Goal: Transaction & Acquisition: Purchase product/service

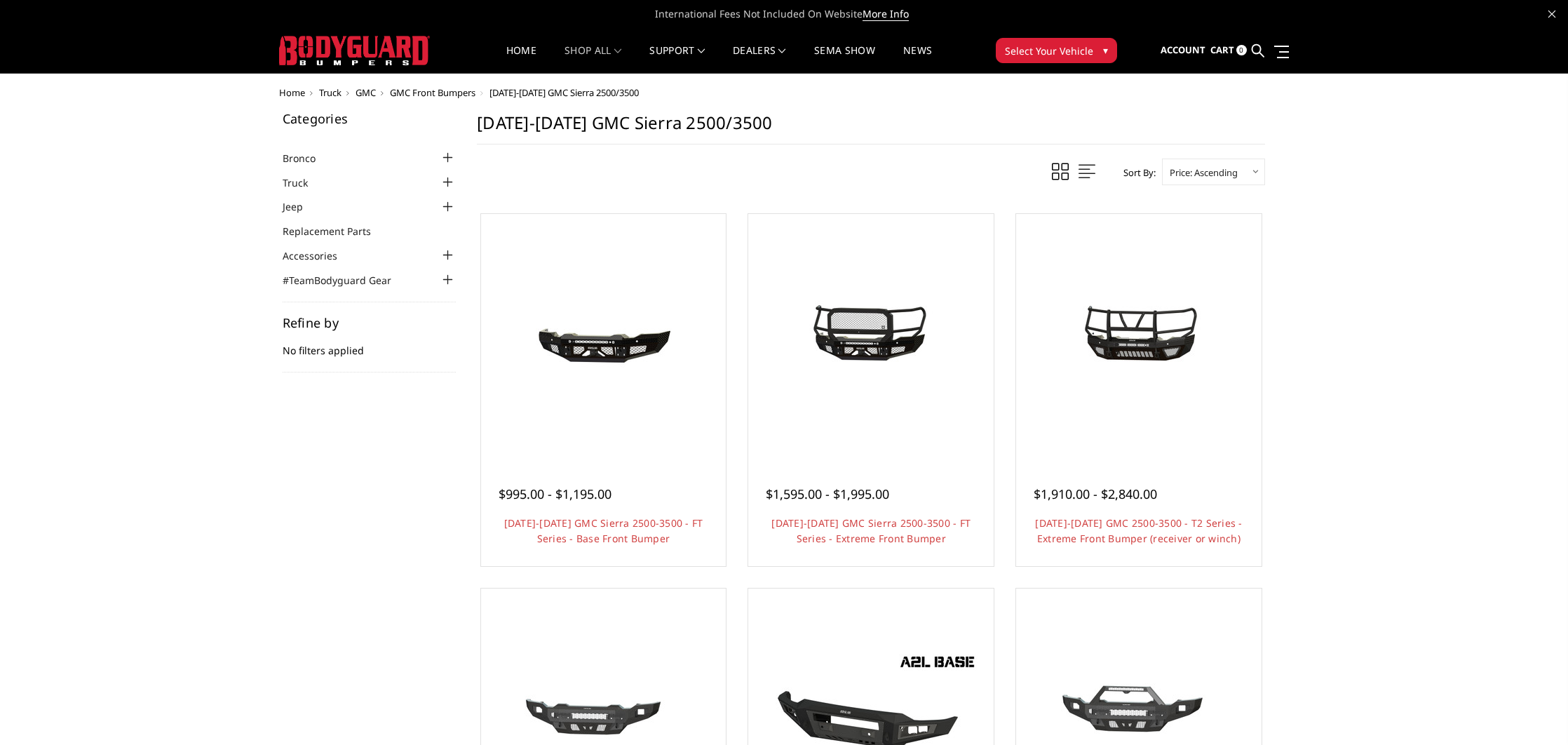
click at [444, 97] on span "GMC Front Bumpers" at bounding box center [432, 93] width 86 height 13
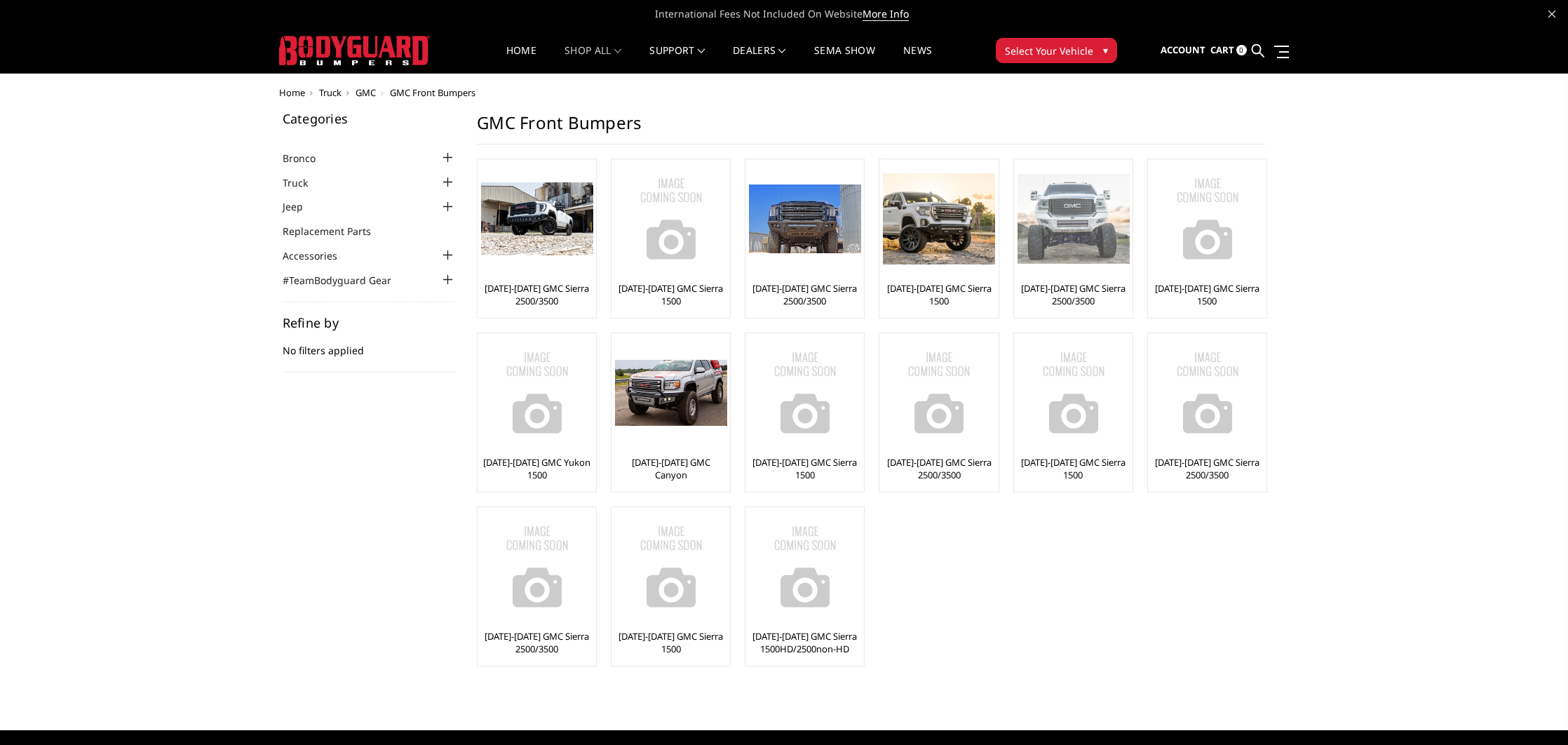
click at [1067, 235] on img at bounding box center [1073, 219] width 112 height 90
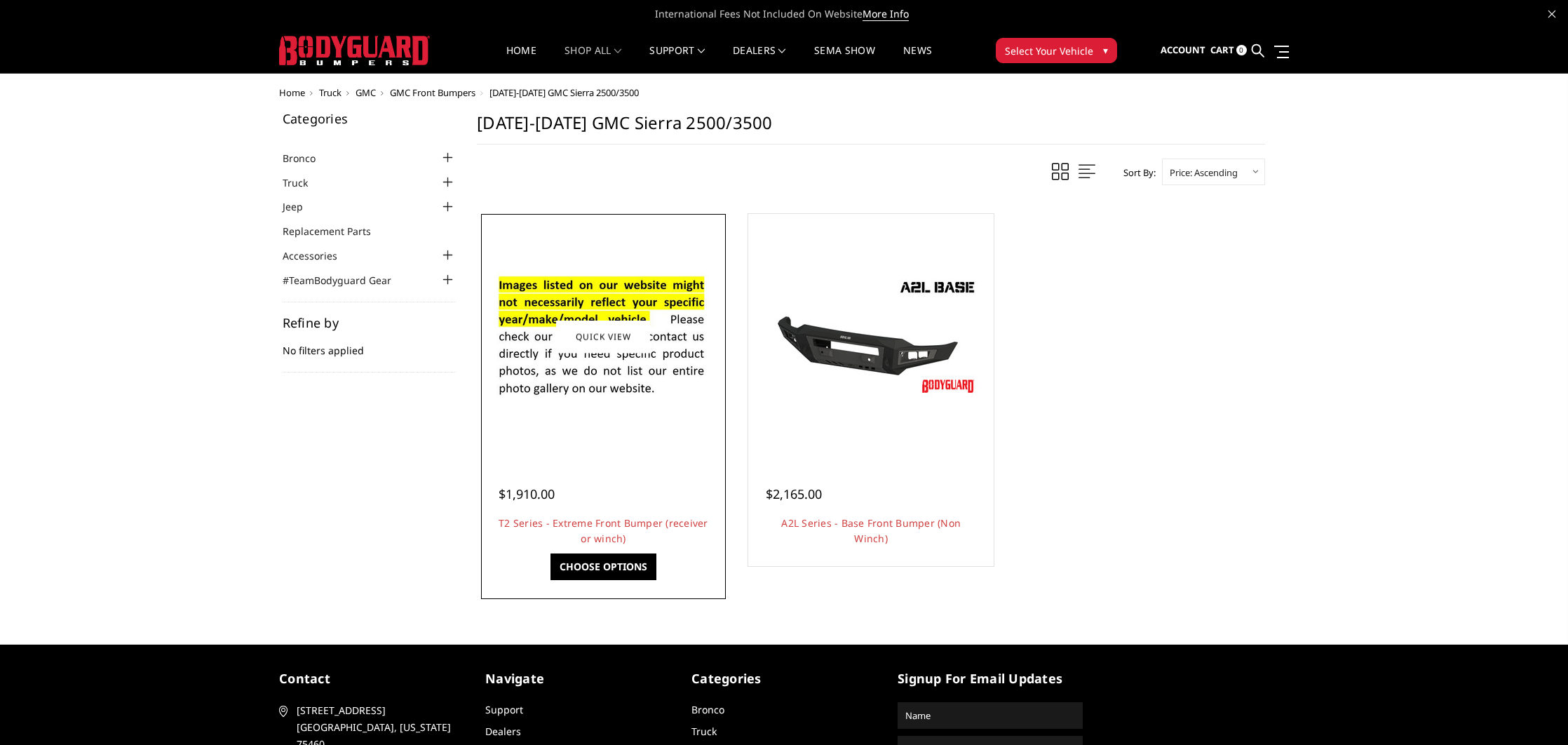
click at [612, 427] on div at bounding box center [603, 336] width 238 height 238
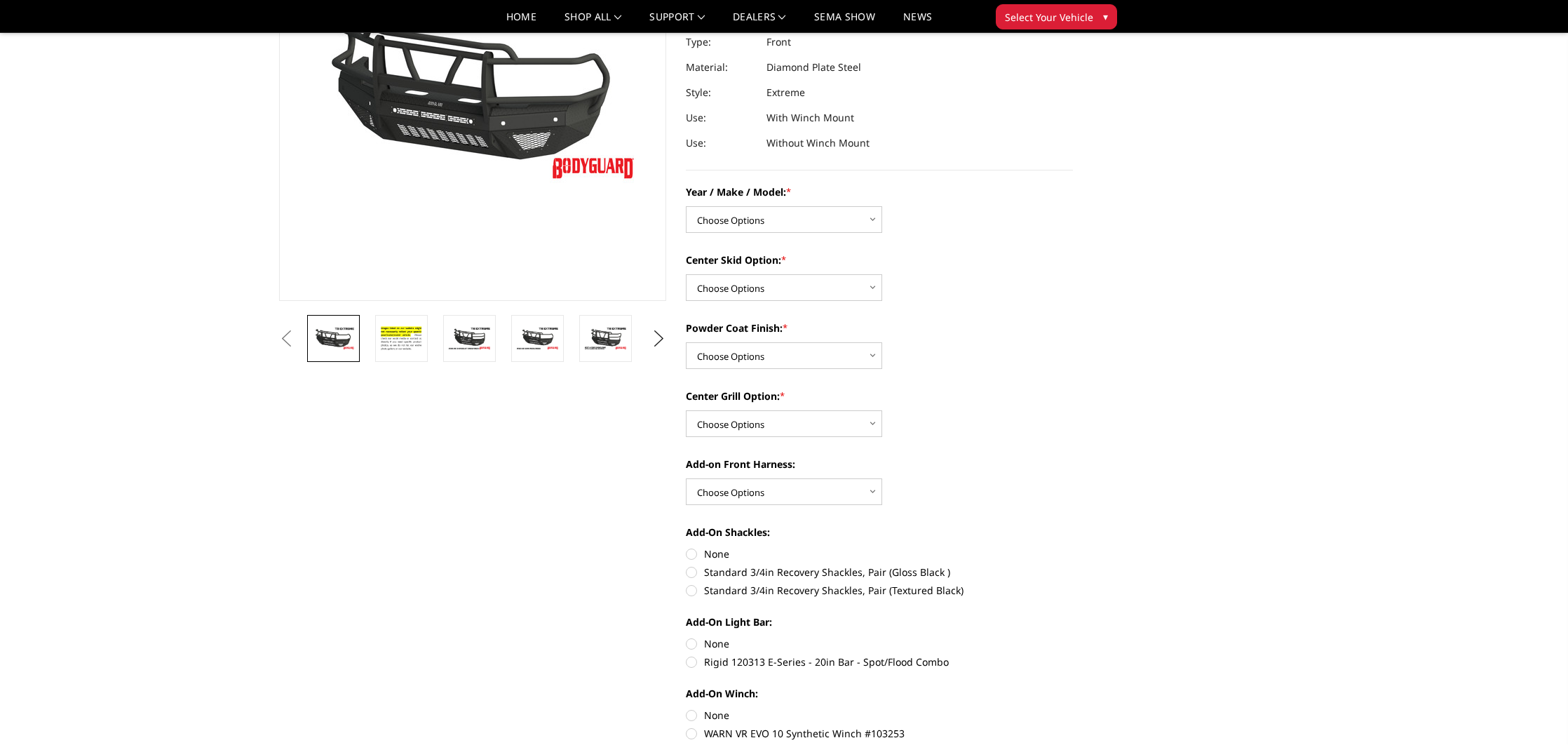
scroll to position [185, 0]
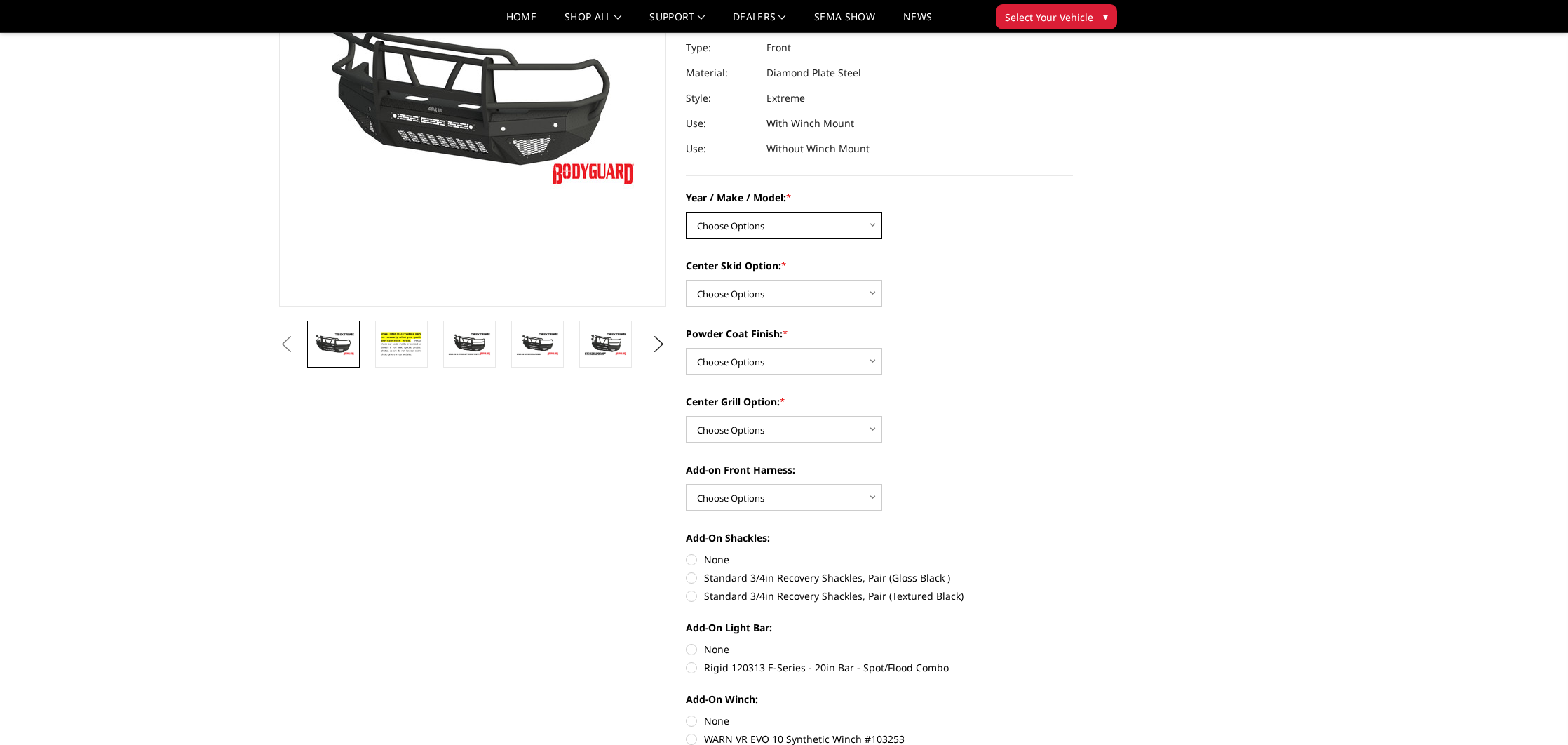
click at [778, 224] on select "Choose Options Chevrolet 19-21 1500 Chevrolet 15-19 2500 / 3500 Chevrolet 20-23…" at bounding box center [784, 224] width 196 height 27
select select "1443"
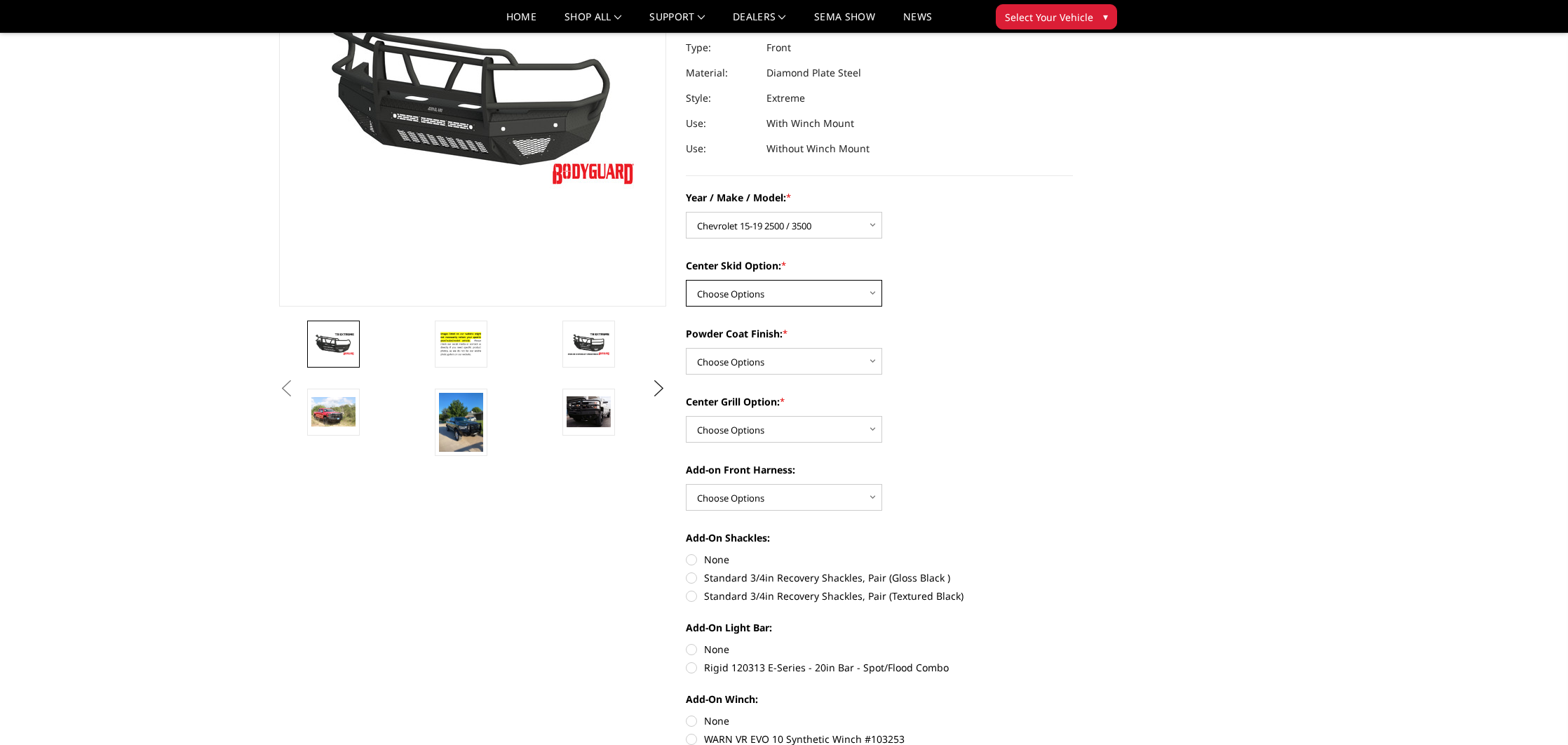
click at [765, 296] on select "Choose Options Standard center skid plate (included) Receiver tube Winch mount …" at bounding box center [784, 292] width 196 height 27
select select "626"
click at [738, 359] on select "Choose Options Bare metal Gloss Black Powder Coat Texture Black Powder Coat" at bounding box center [784, 361] width 196 height 27
select select "667"
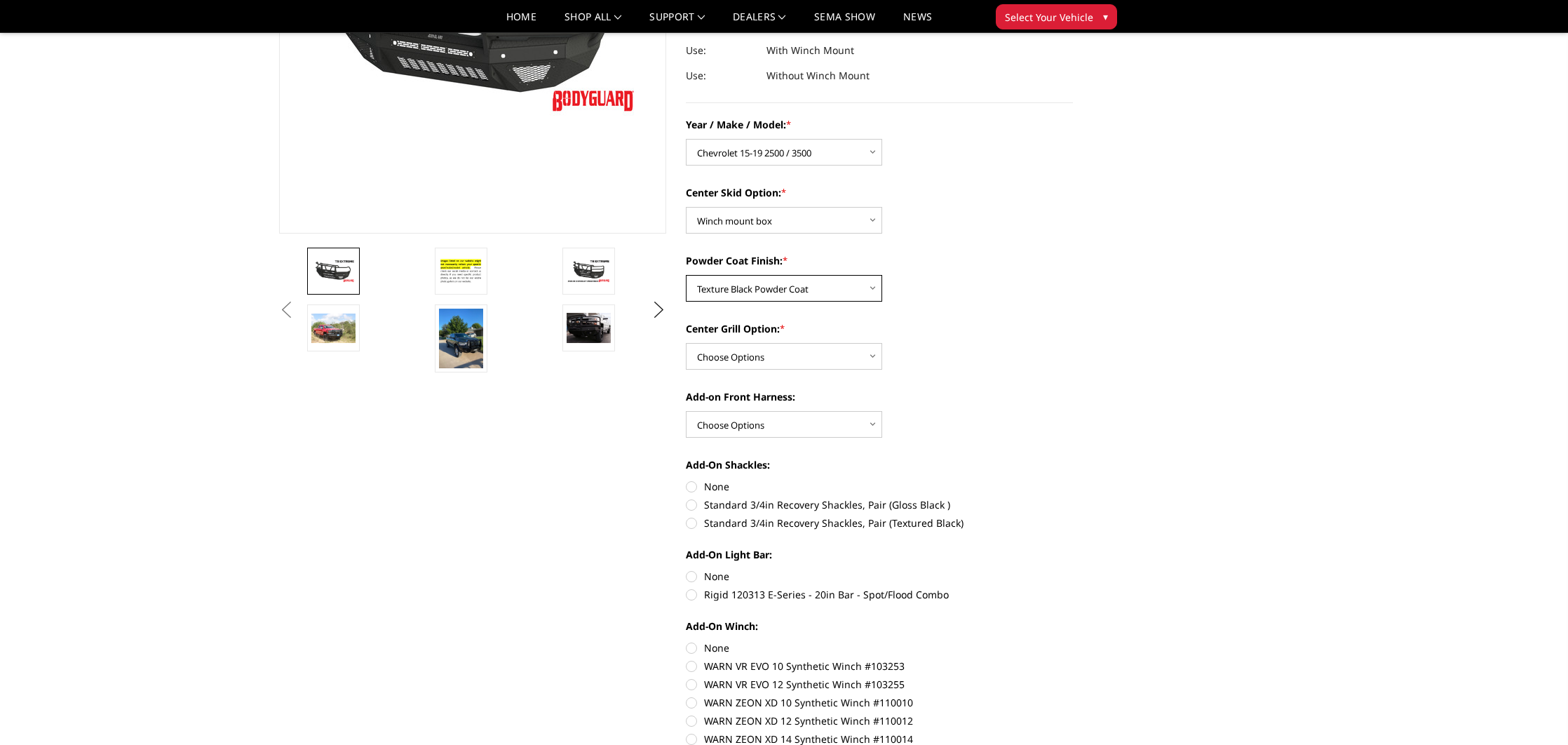
scroll to position [260, 0]
click at [768, 358] on select "Choose Options Add expanded metal in center grill Decline this option" at bounding box center [784, 354] width 196 height 27
select select "1081"
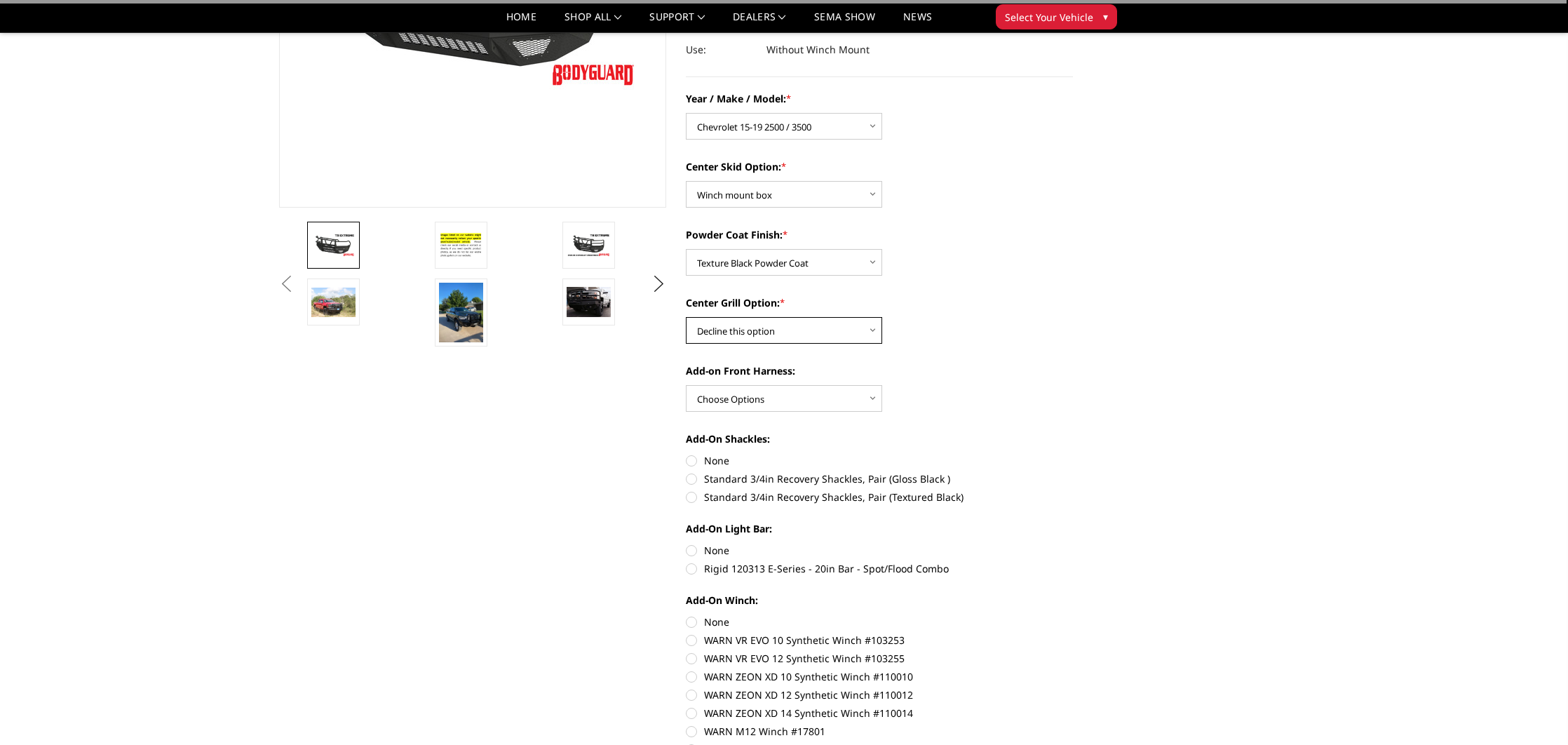
scroll to position [286, 0]
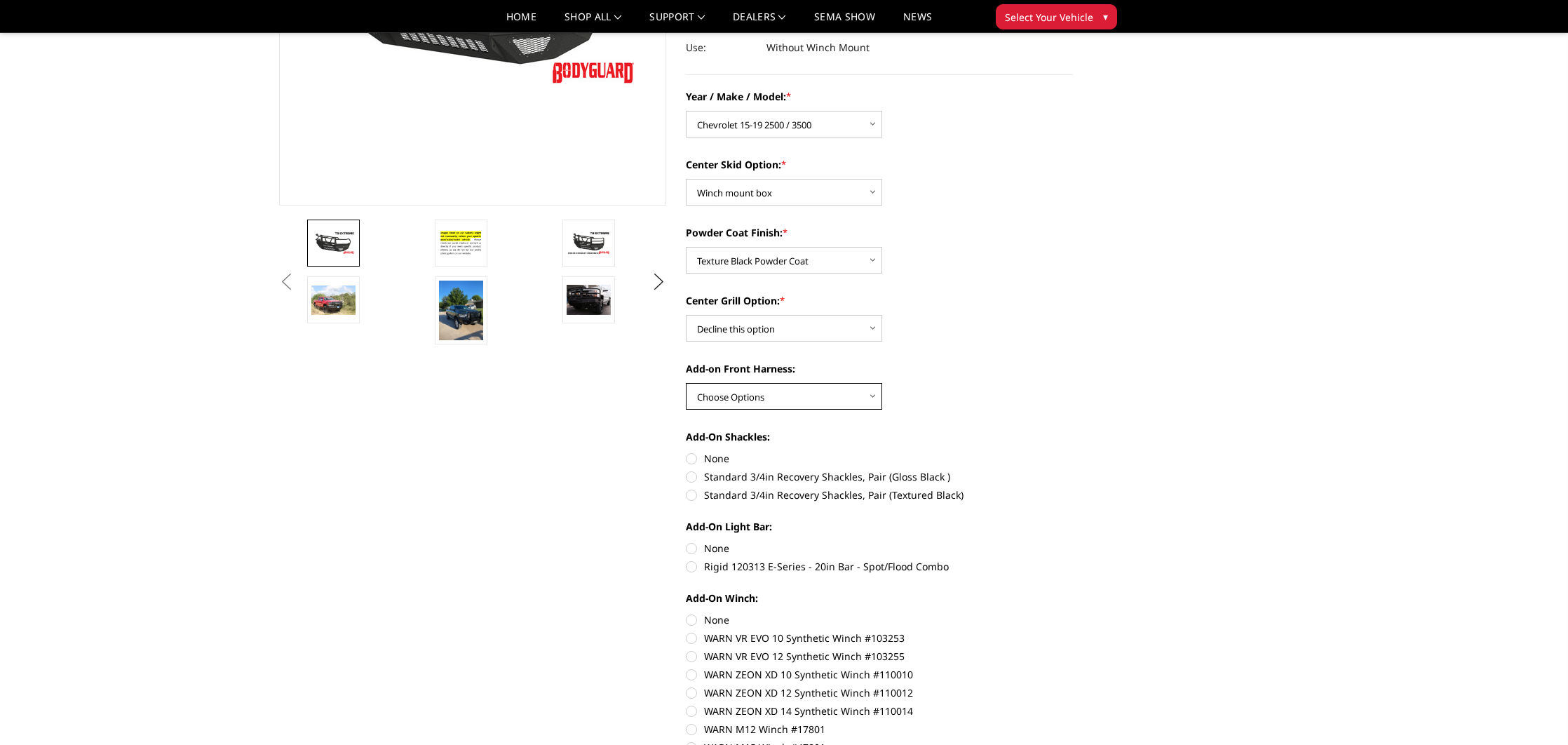
click at [781, 399] on select "Choose Options WITH front camera harness WITHOUT front camera harness" at bounding box center [784, 395] width 196 height 27
select select "1696"
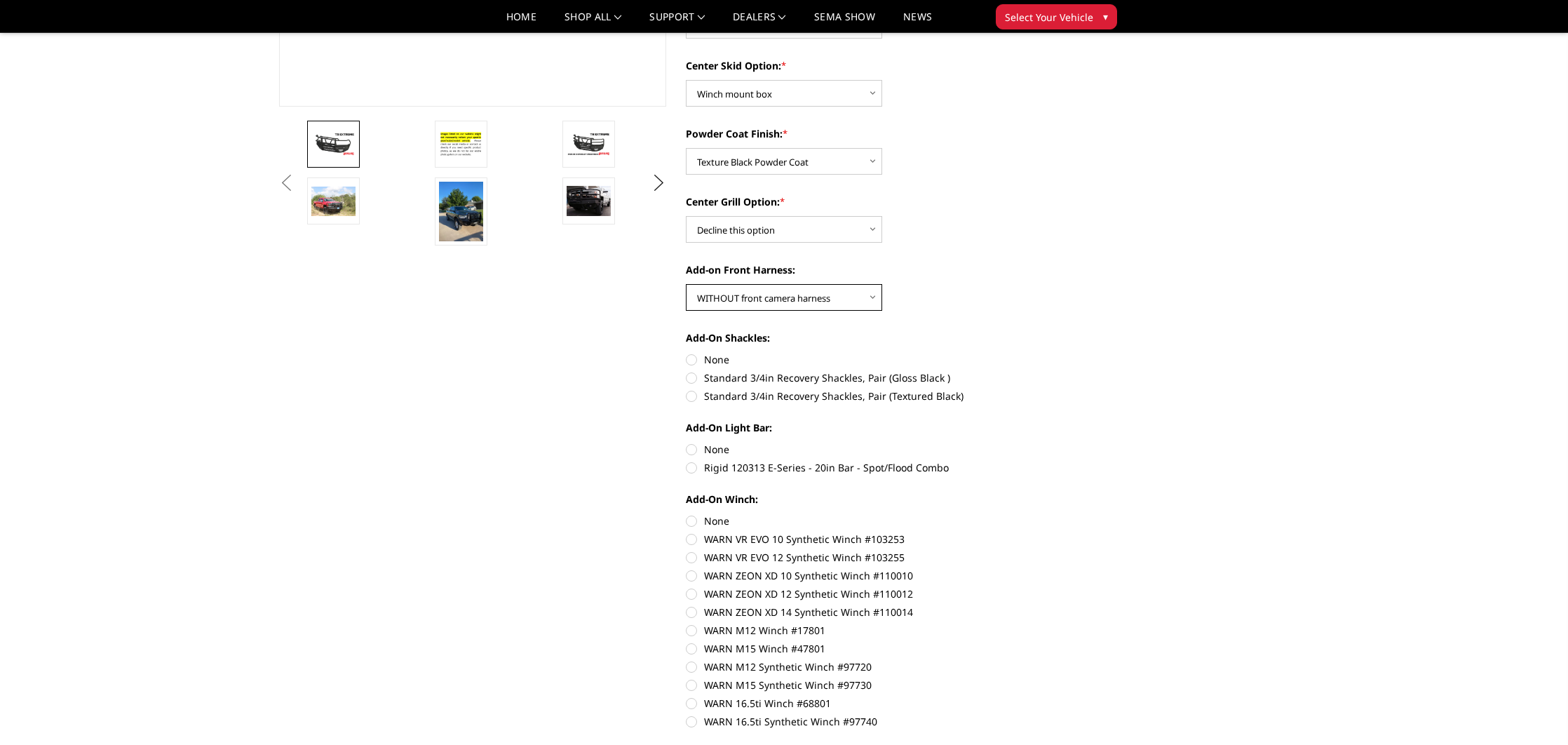
scroll to position [390, 0]
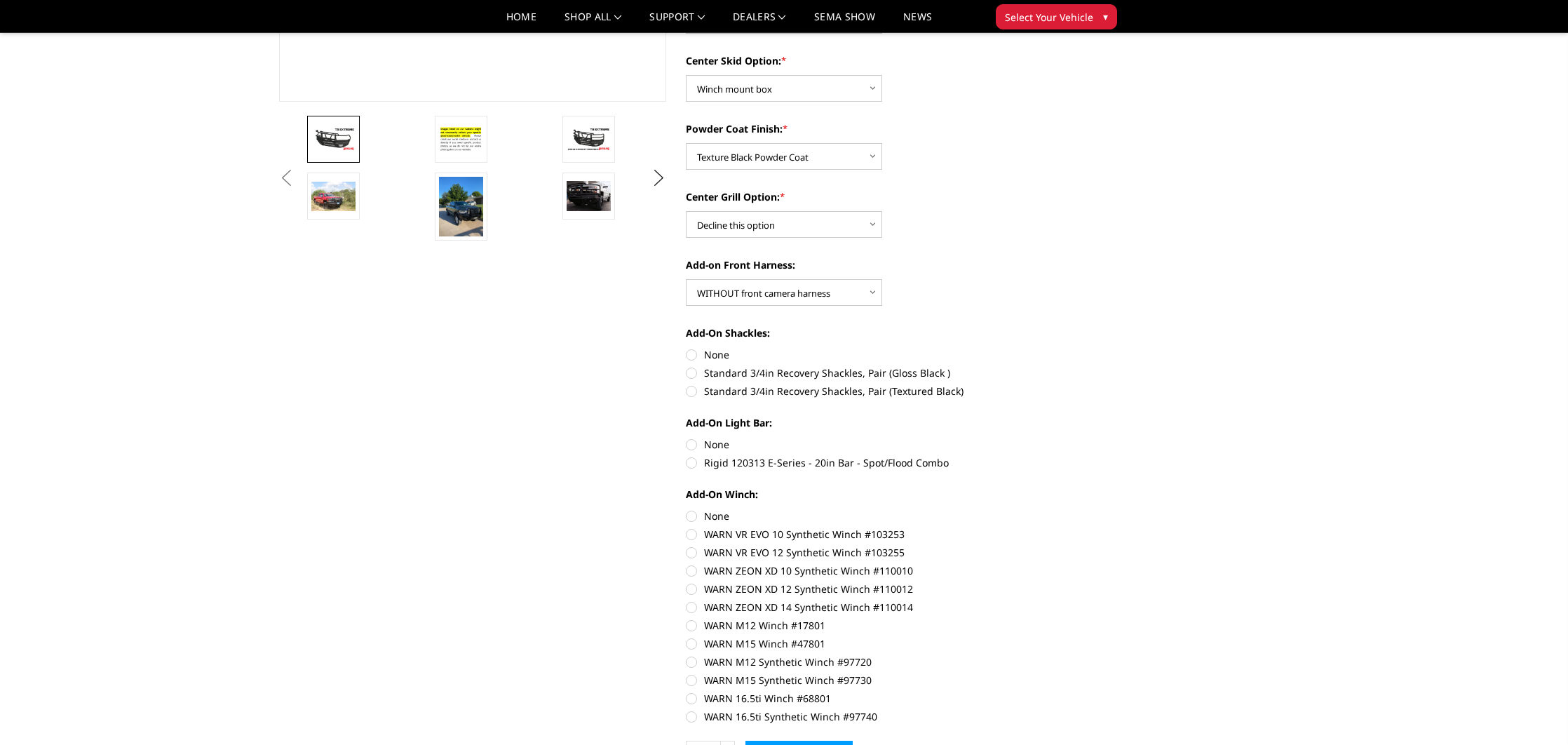
click at [692, 395] on label "Standard 3/4in Recovery Shackles, Pair (Textured Black)" at bounding box center [879, 391] width 387 height 15
click at [1073, 366] on input "Standard 3/4in Recovery Shackles, Pair (Textured Black)" at bounding box center [1073, 365] width 1 height 1
radio input "true"
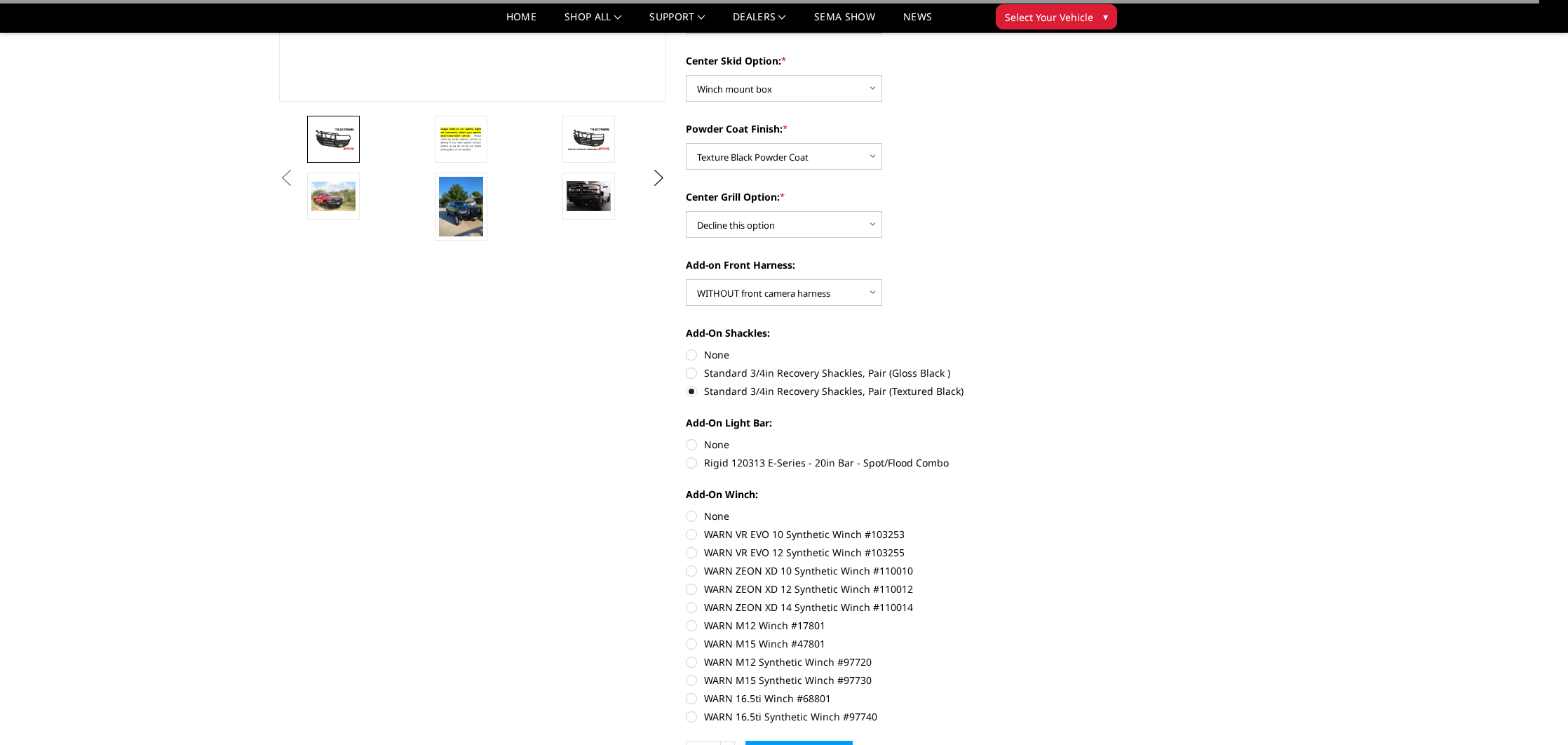
scroll to position [403, 0]
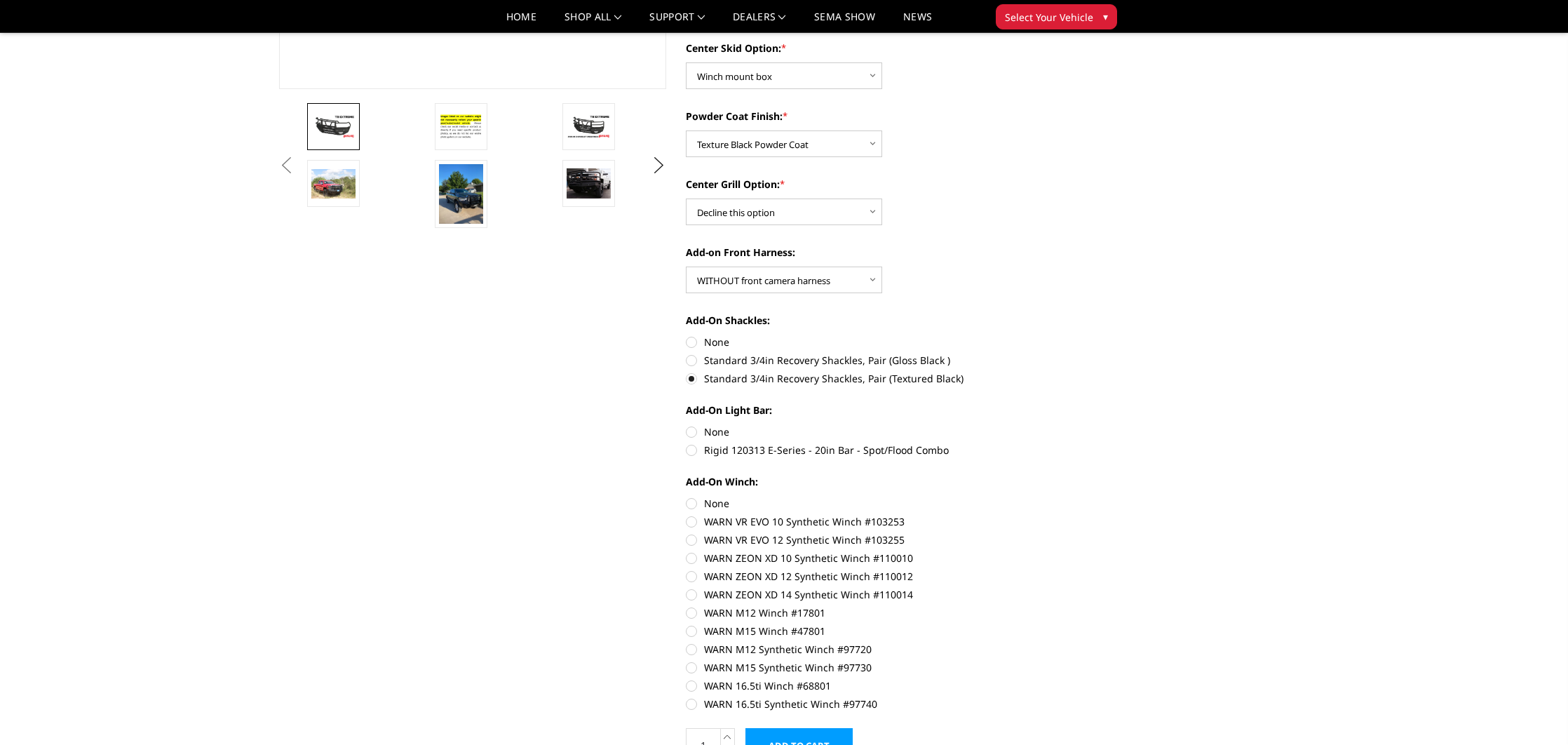
click at [692, 449] on label "Rigid 120313 E-Series - 20in Bar - Spot/Flood Combo" at bounding box center [879, 450] width 387 height 15
click at [1073, 425] on input "Rigid 120313 E-Series - 20in Bar - Spot/Flood Combo" at bounding box center [1073, 424] width 1 height 1
radio input "true"
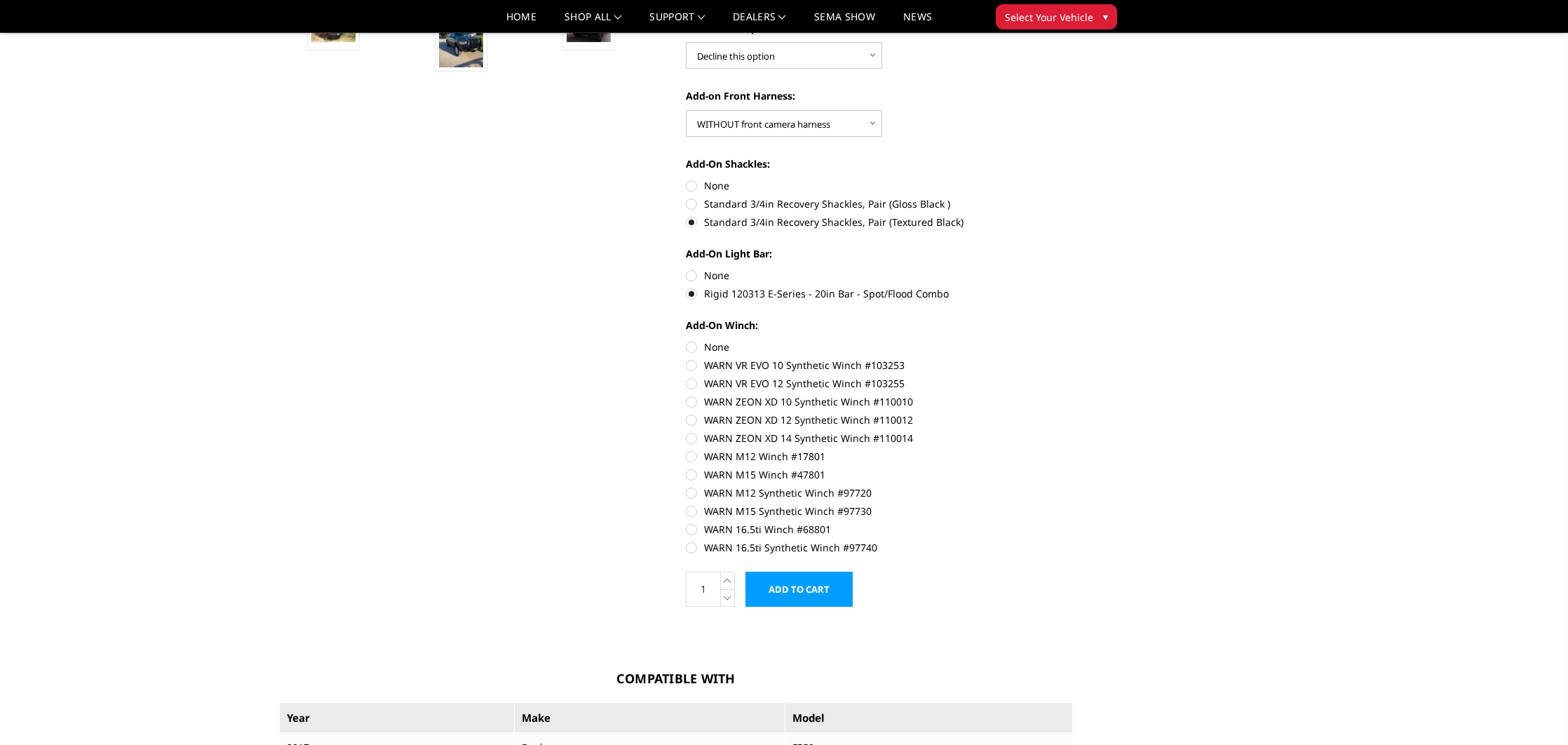
scroll to position [561, 0]
click at [692, 454] on label "WARN M12 Winch #17801" at bounding box center [879, 454] width 387 height 15
click at [1073, 430] on input "WARN M12 Winch #17801" at bounding box center [1073, 429] width 1 height 1
radio input "true"
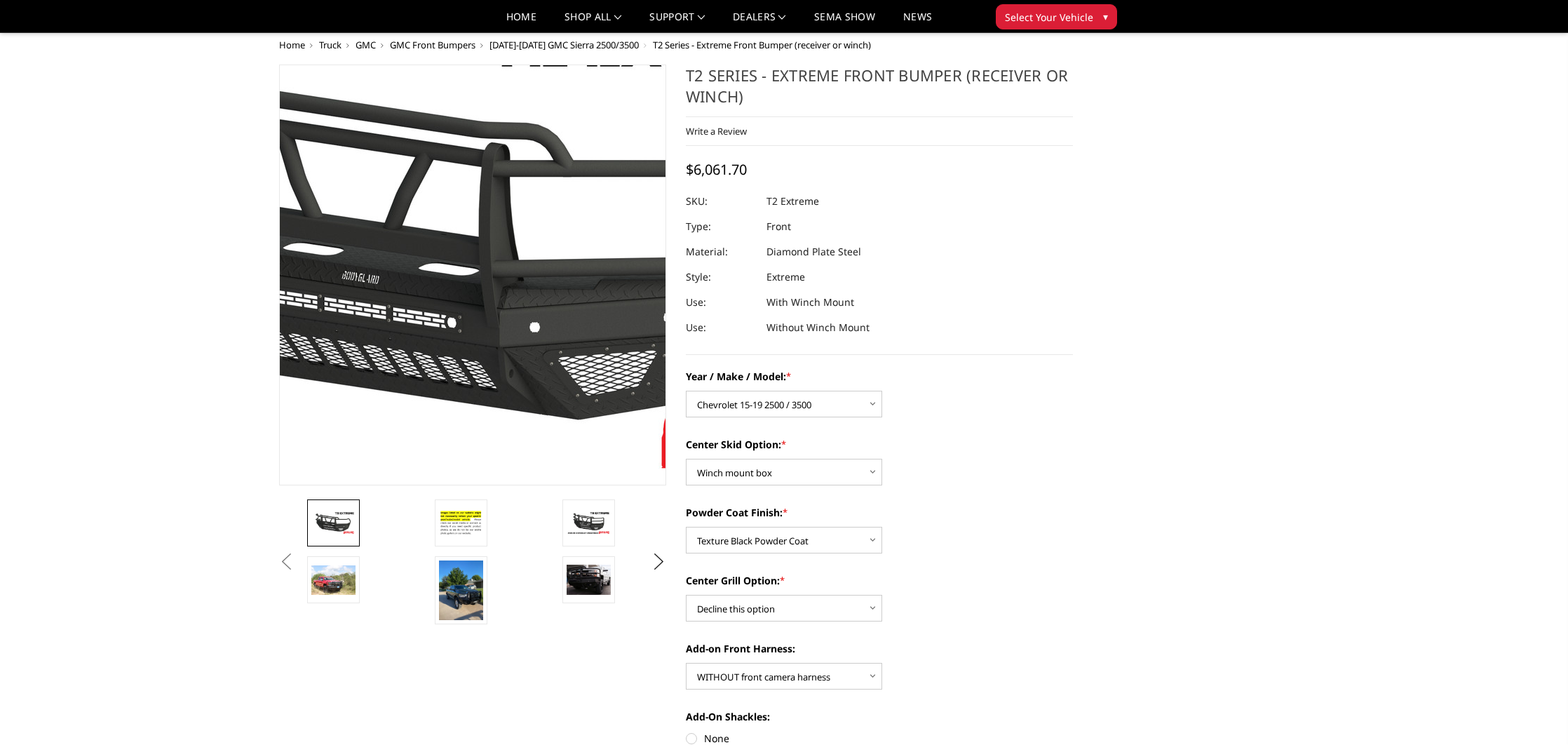
scroll to position [0, 0]
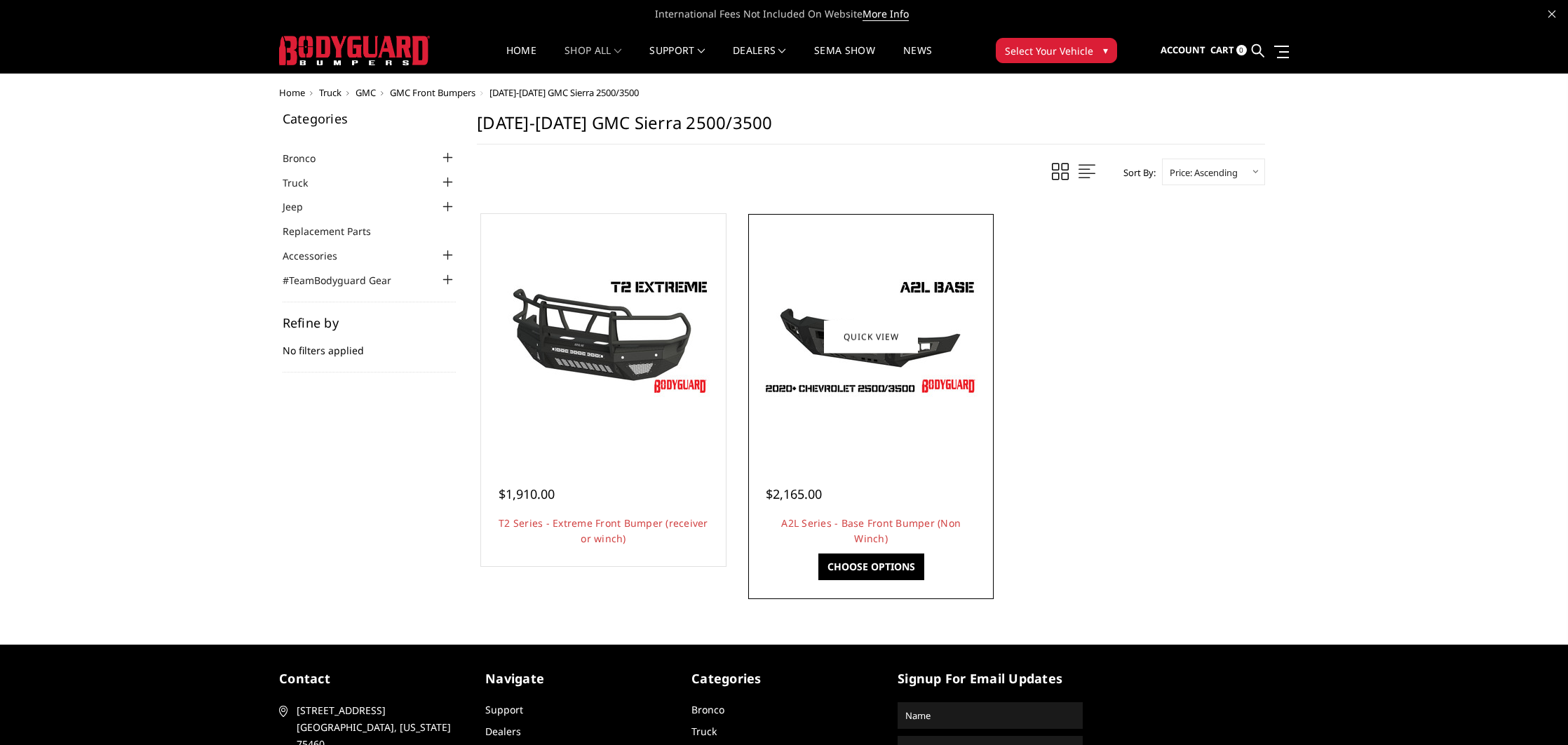
click at [858, 369] on img at bounding box center [871, 336] width 224 height 126
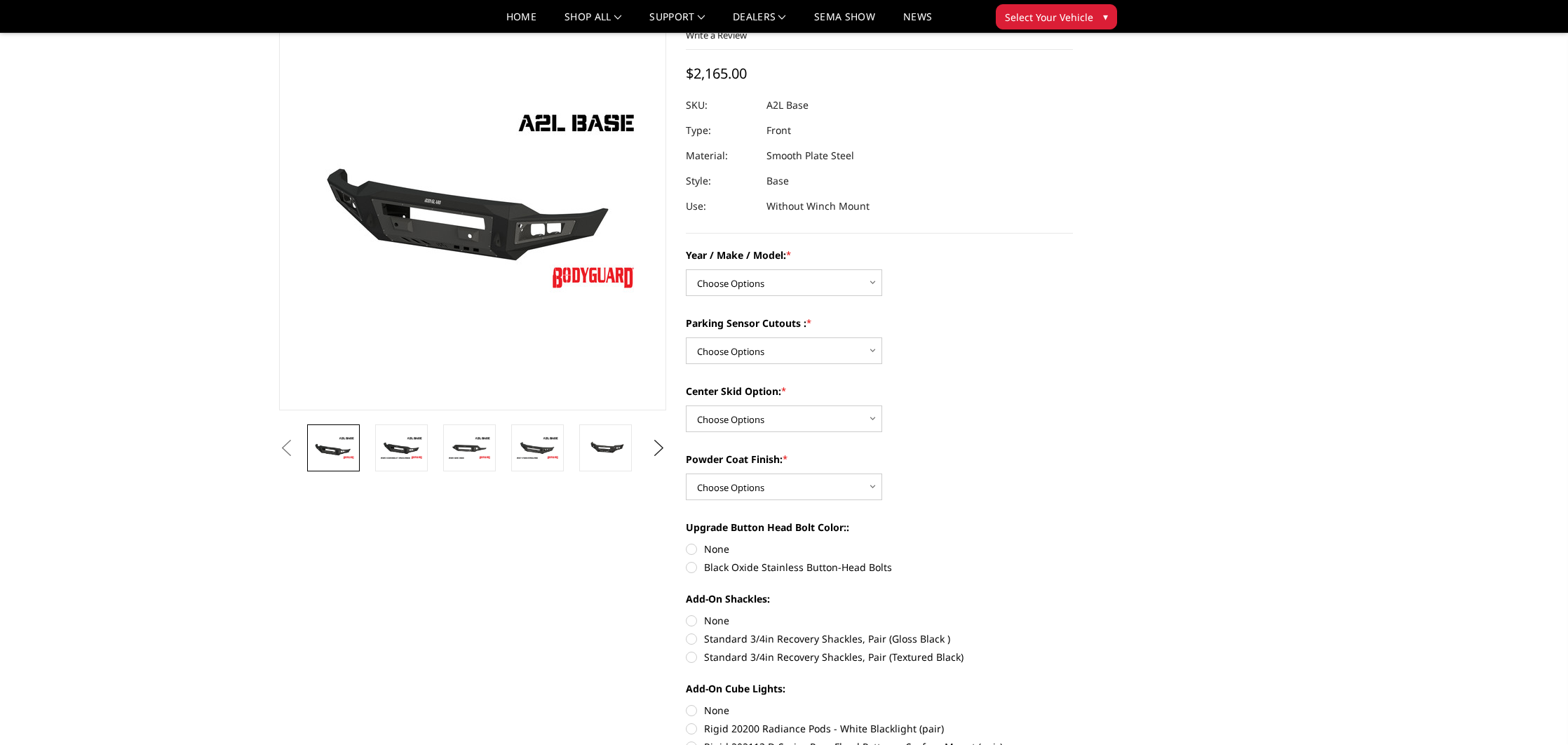
scroll to position [94, 0]
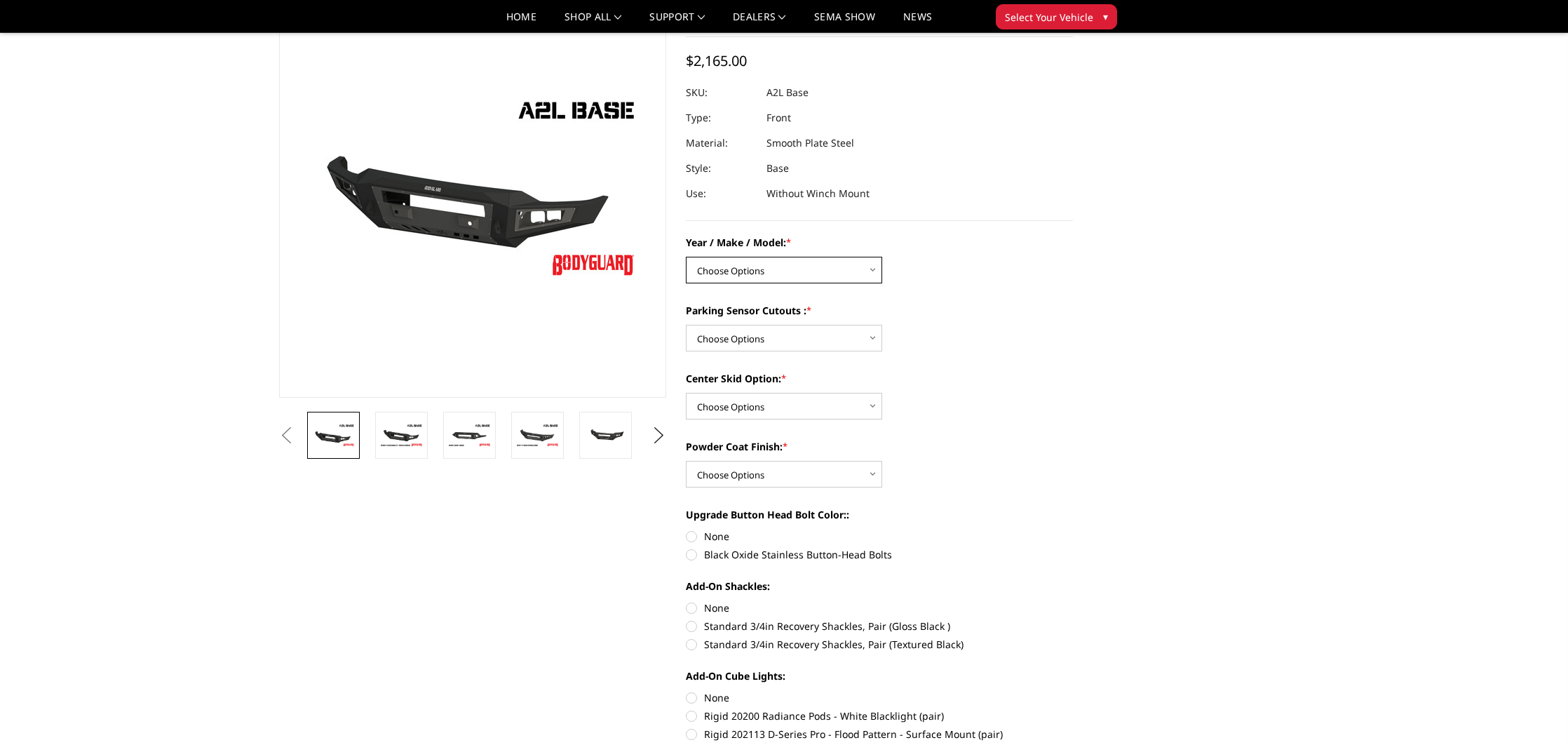
click at [766, 274] on select "Choose Options Chevrolet 15-19 2500 / 3500 Chevrolet 19-21 1500 Chevrolet 15-20…" at bounding box center [784, 269] width 196 height 27
select select "4289"
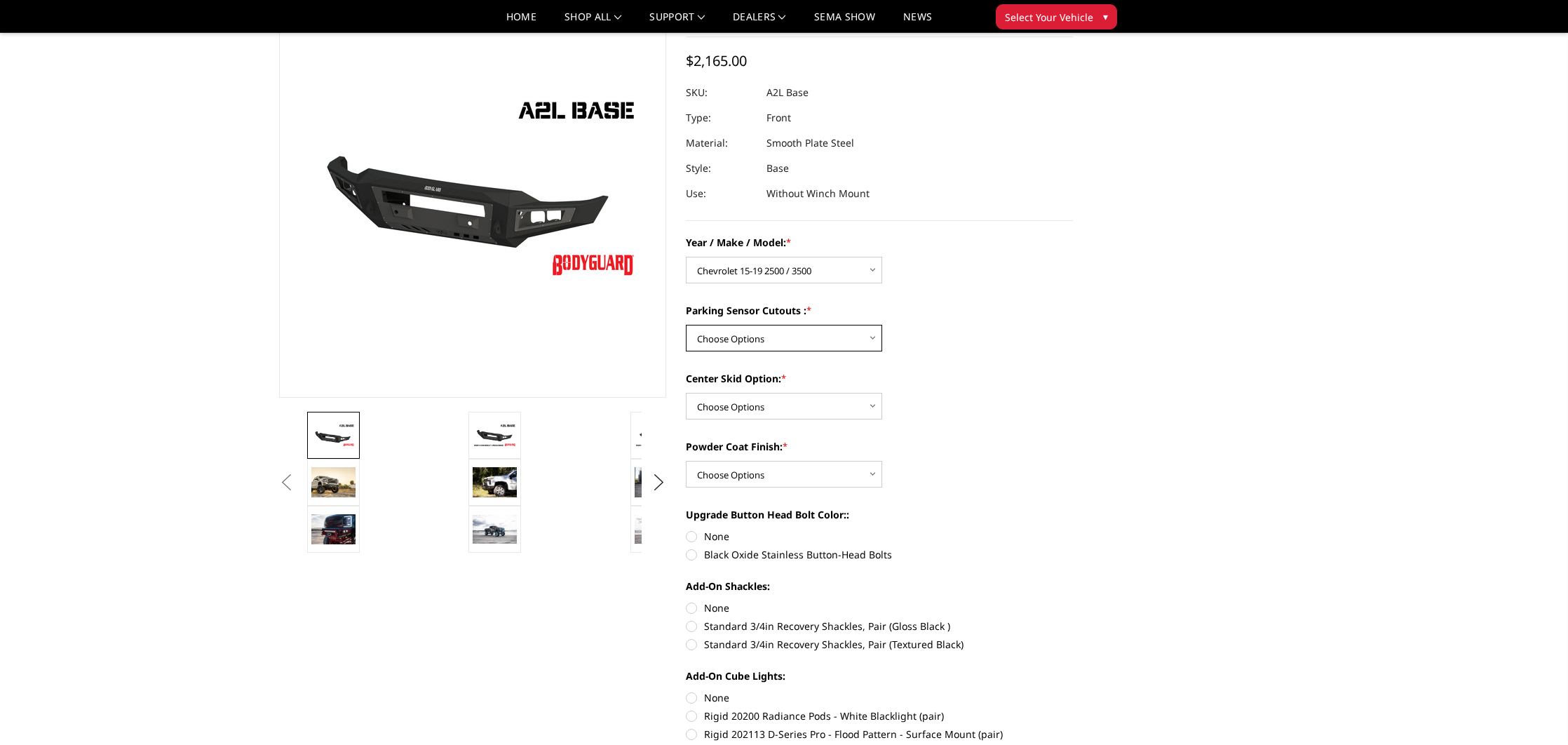
click at [762, 342] on select "Choose Options Yes - I have front parking sensors No - I do NOT have parking se…" at bounding box center [784, 338] width 196 height 27
select select "4287"
click at [758, 407] on select "Choose Options Single Light Bar Cutout" at bounding box center [784, 406] width 196 height 27
select select "4304"
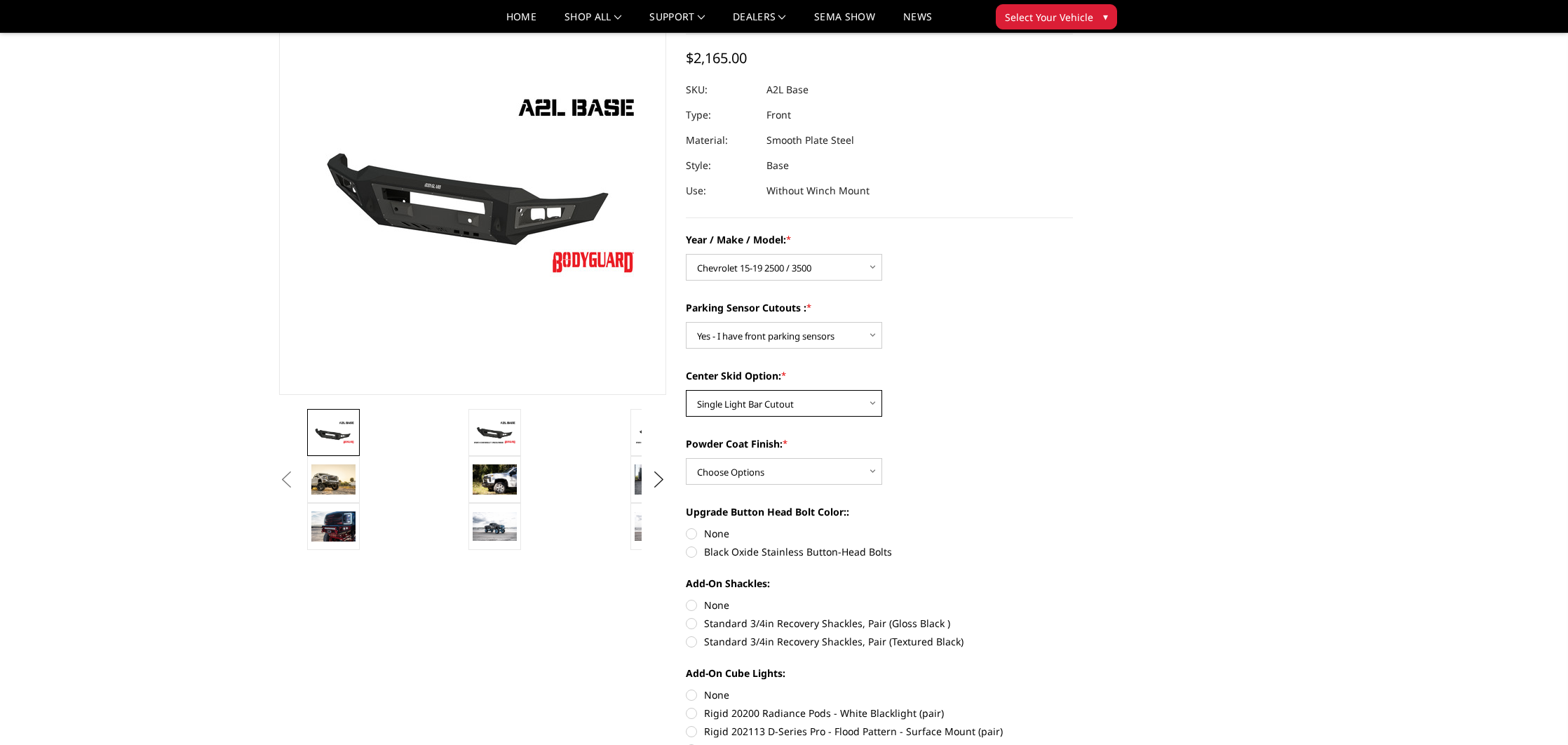
scroll to position [114, 0]
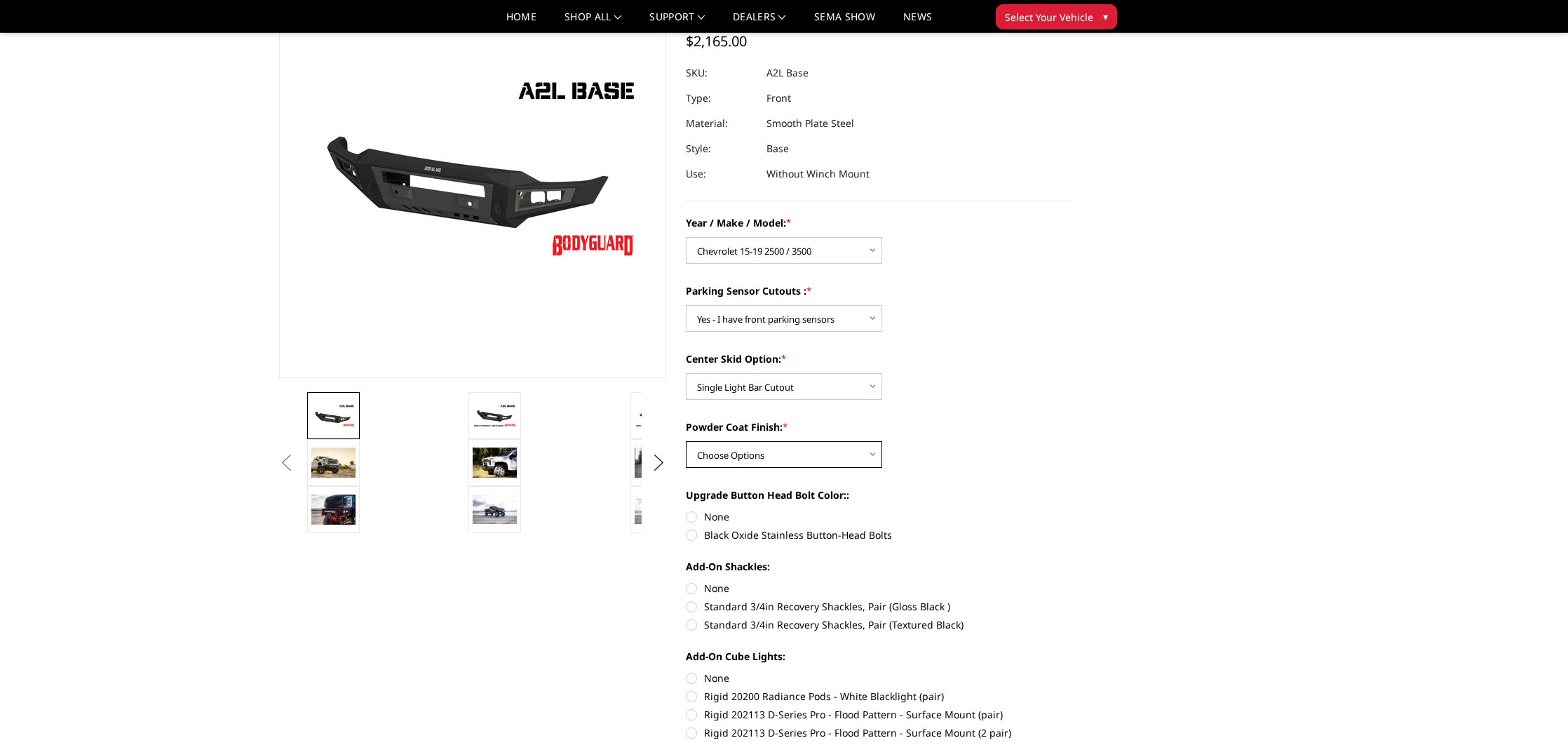
click at [768, 462] on select "Choose Options Bare metal (included) Texture Black Powder Coat" at bounding box center [784, 454] width 196 height 27
select select "4286"
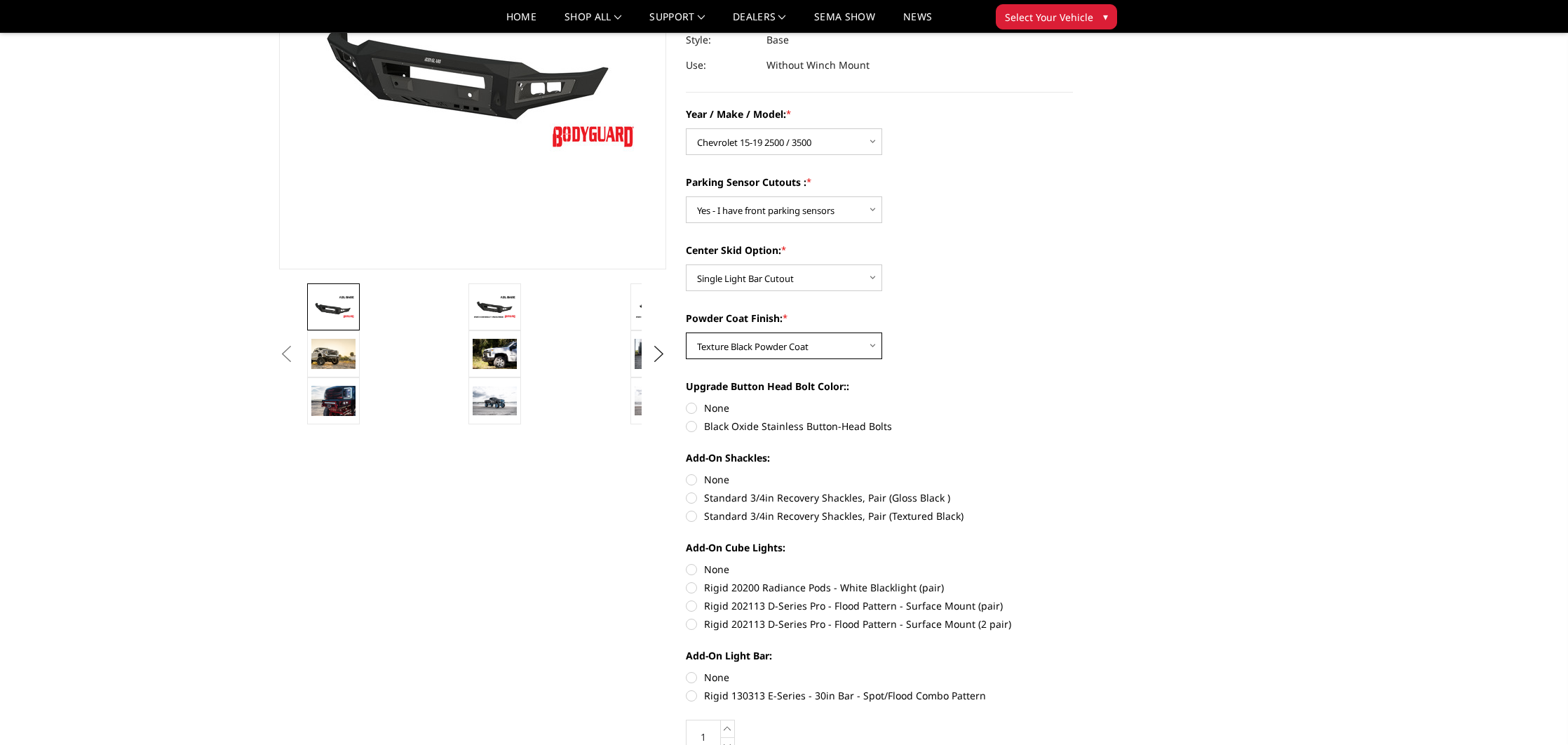
scroll to position [220, 0]
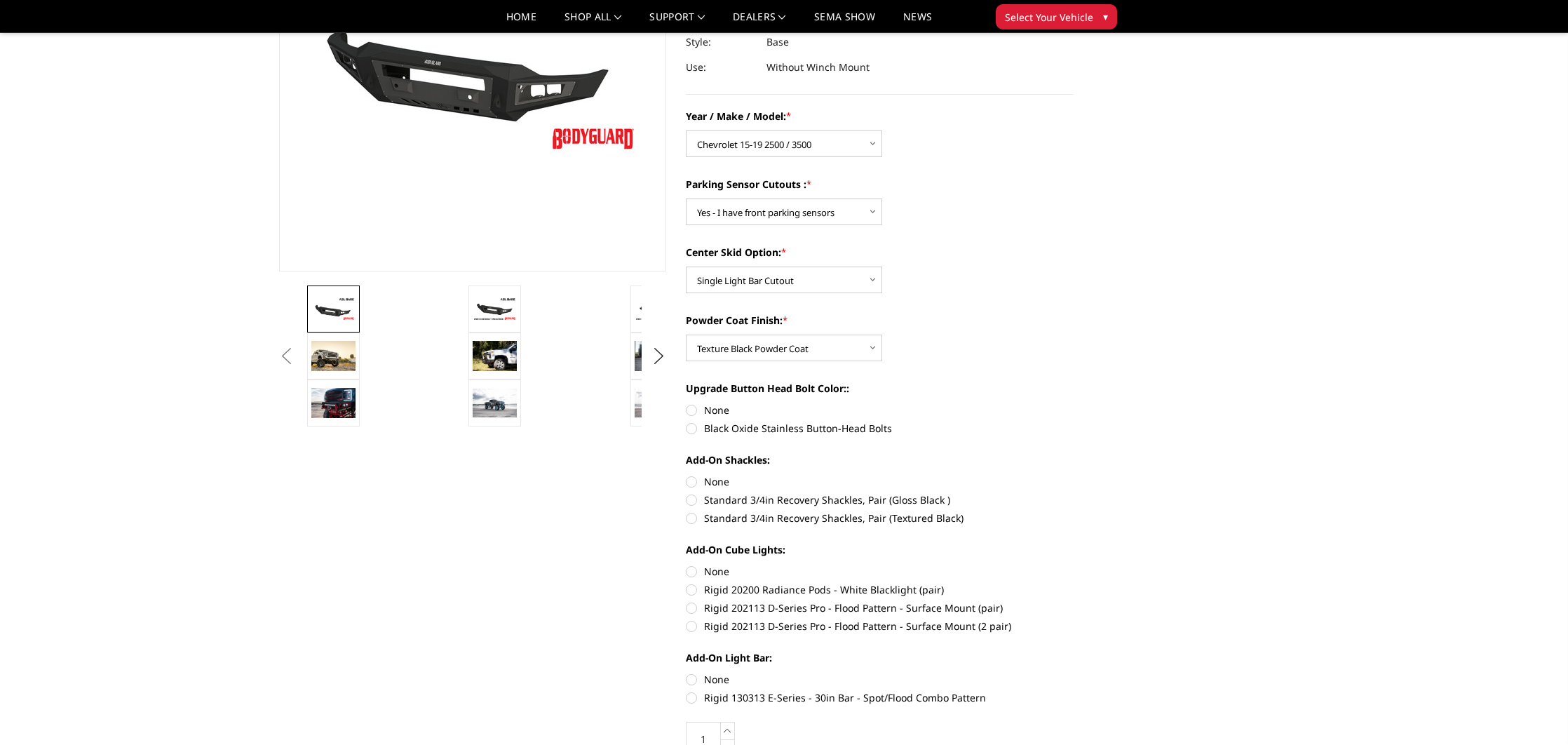
click at [691, 430] on label "Black Oxide Stainless Button-Head Bolts" at bounding box center [879, 428] width 387 height 15
click at [1073, 403] on input "Black Oxide Stainless Button-Head Bolts" at bounding box center [1073, 403] width 1 height 1
radio input "true"
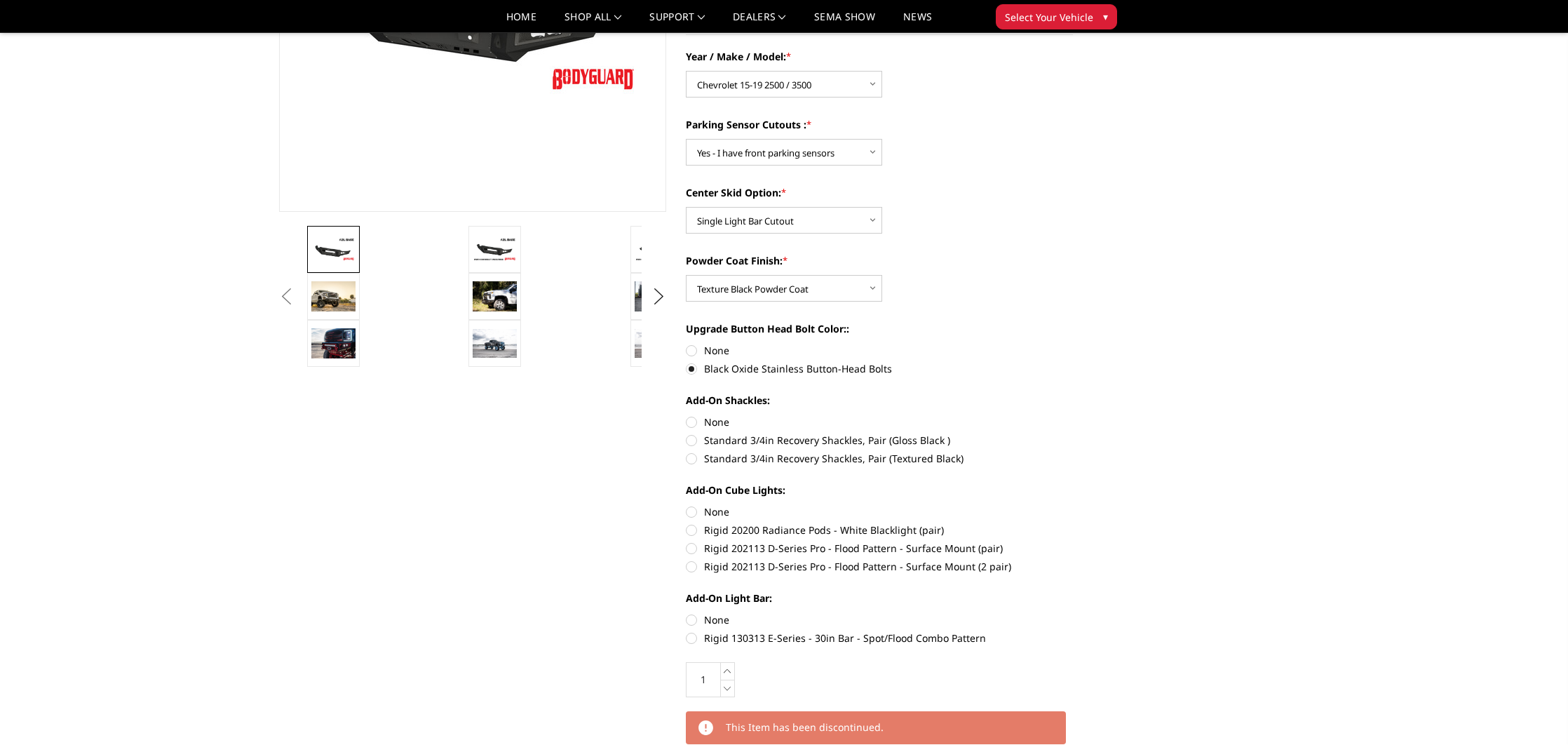
scroll to position [281, 0]
click at [691, 459] on label "Standard 3/4in Recovery Shackles, Pair (Textured Black)" at bounding box center [879, 458] width 387 height 15
click at [1073, 432] on input "Standard 3/4in Recovery Shackles, Pair (Textured Black)" at bounding box center [1073, 432] width 1 height 1
radio input "true"
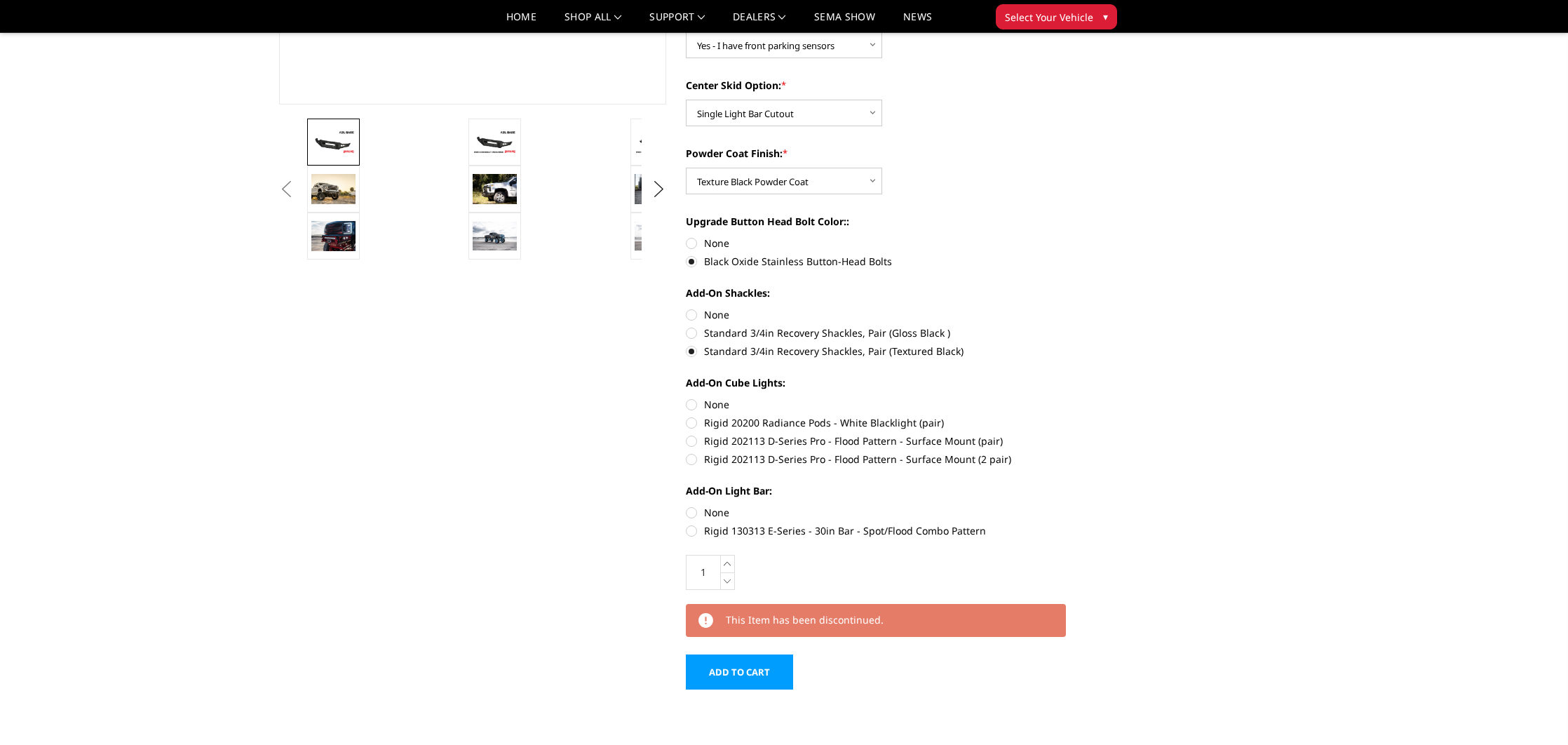
scroll to position [391, 0]
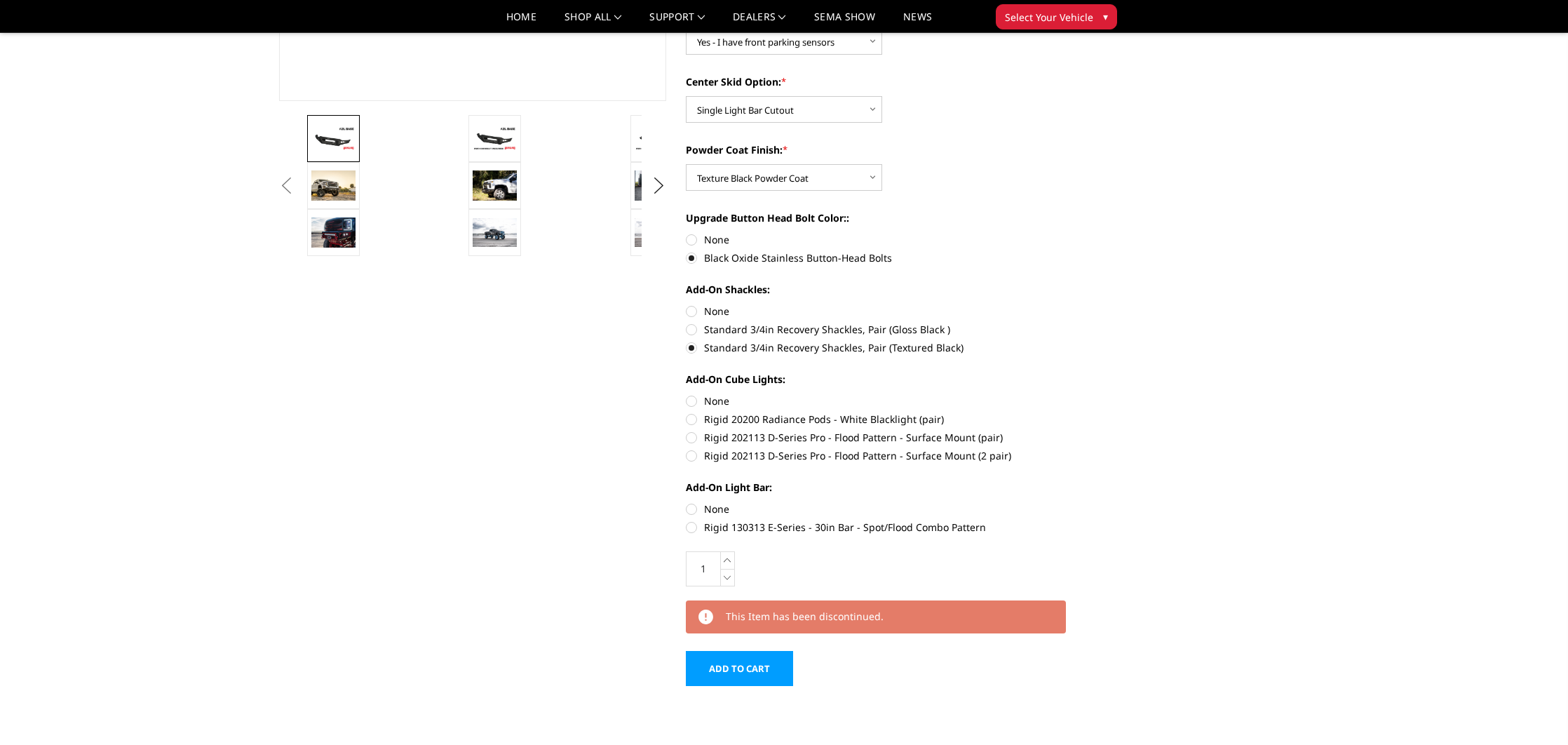
click at [692, 403] on label "None" at bounding box center [879, 401] width 387 height 15
click at [686, 395] on input "None" at bounding box center [686, 394] width 1 height 1
radio input "true"
click at [690, 530] on label "Rigid 130313 E-Series - 30in Bar - Spot/Flood Combo Pattern" at bounding box center [879, 527] width 387 height 15
click at [1073, 502] on input "Rigid 130313 E-Series - 30in Bar - Spot/Flood Combo Pattern" at bounding box center [1073, 501] width 1 height 1
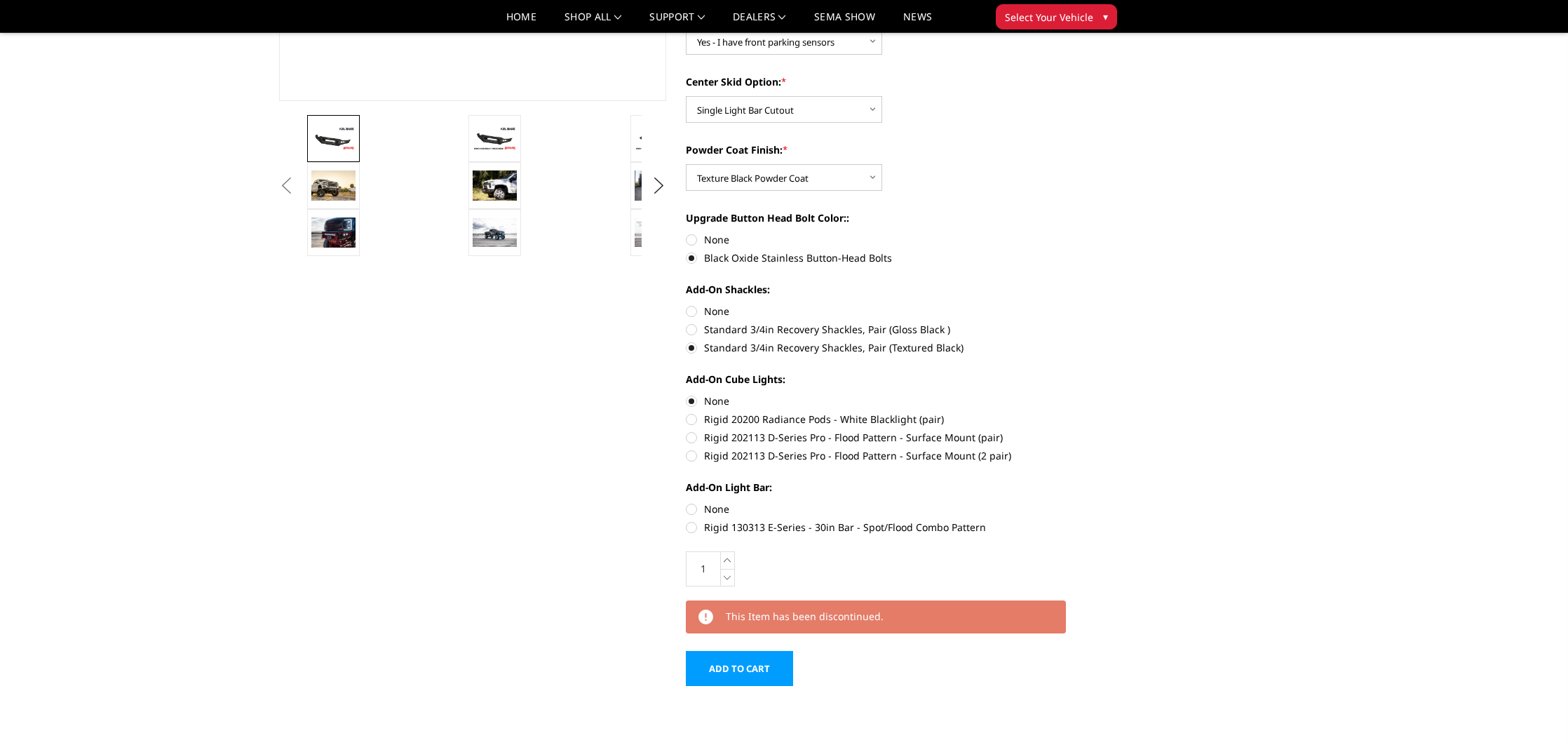
radio input "true"
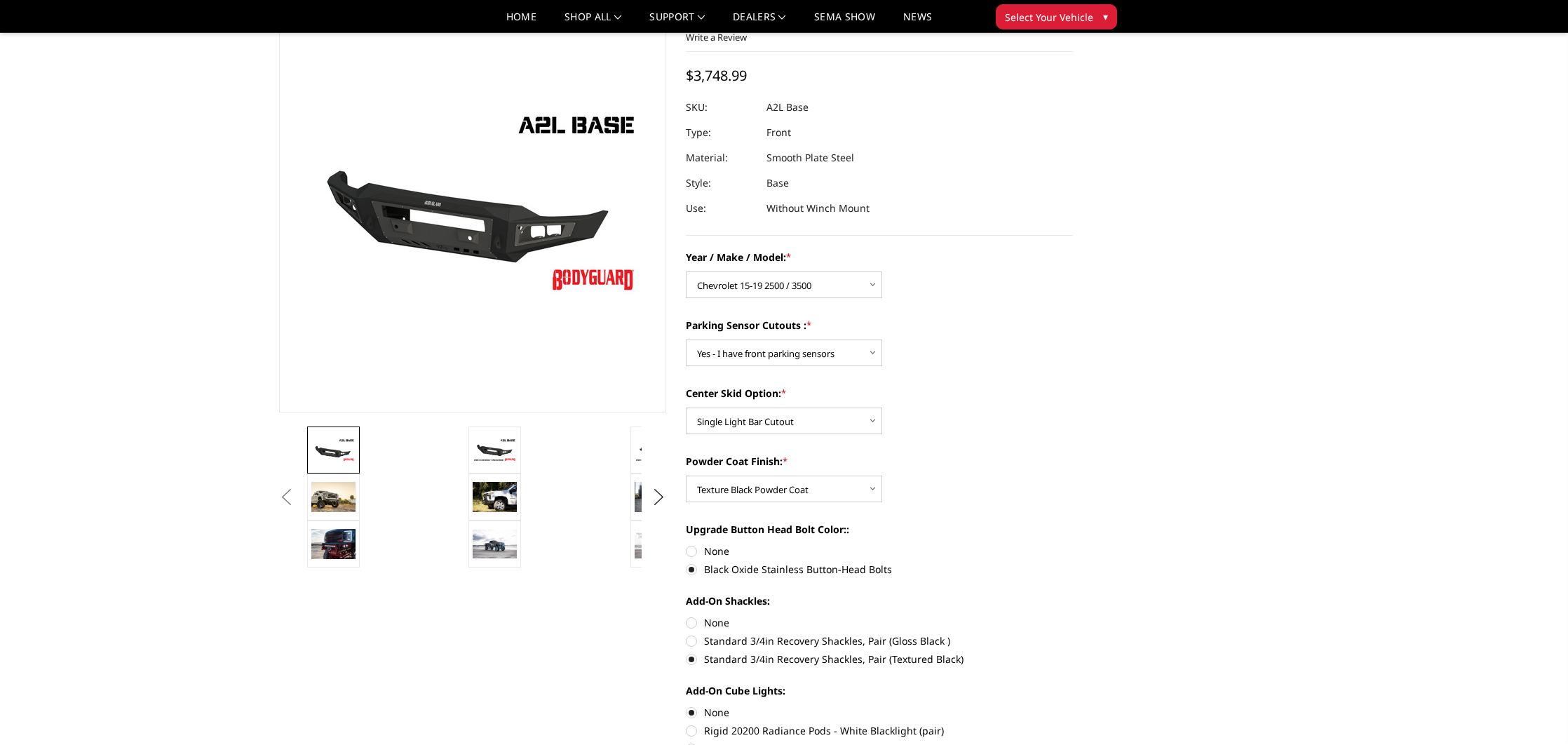
scroll to position [0, 0]
